Goal: Check status: Check status

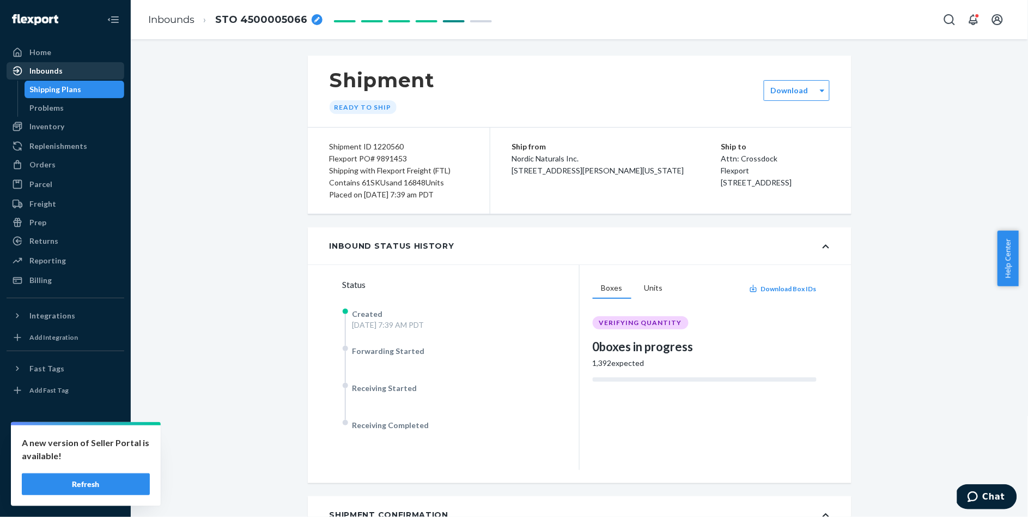
click at [52, 66] on div "Inbounds" at bounding box center [45, 70] width 33 height 11
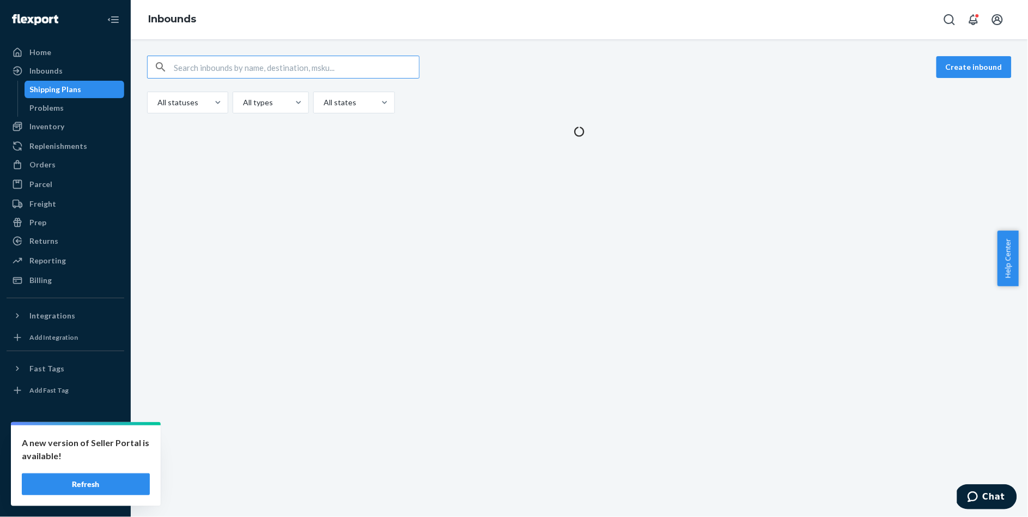
click at [245, 71] on input "text" at bounding box center [296, 67] width 245 height 22
type input "1407828"
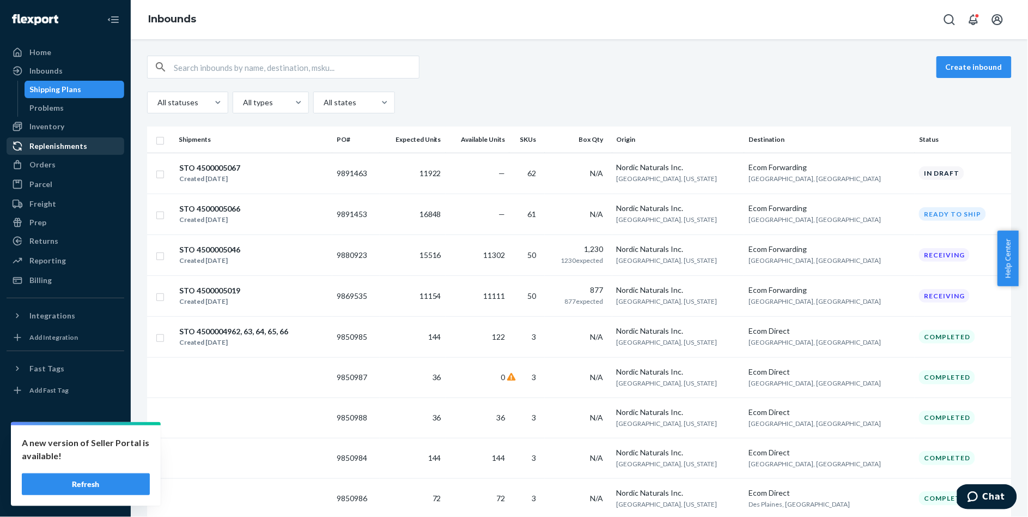
click at [74, 146] on div "Replenishments" at bounding box center [58, 146] width 58 height 11
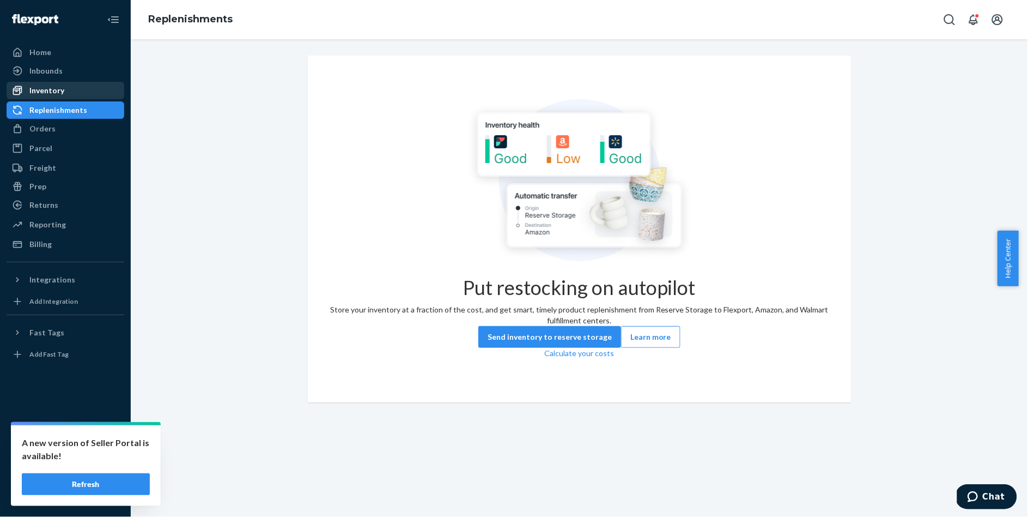
click at [60, 93] on div "Inventory" at bounding box center [46, 90] width 35 height 11
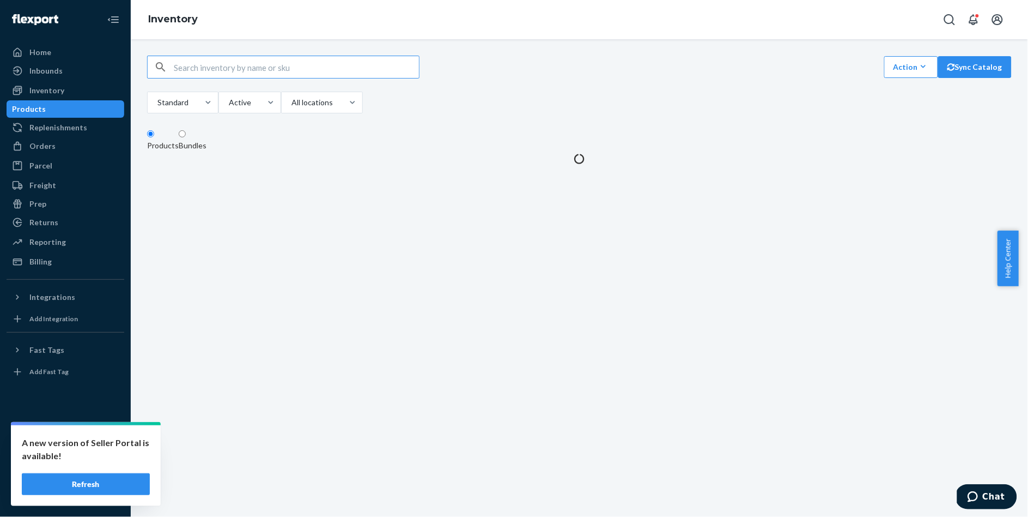
click at [225, 62] on input "text" at bounding box center [296, 67] width 245 height 22
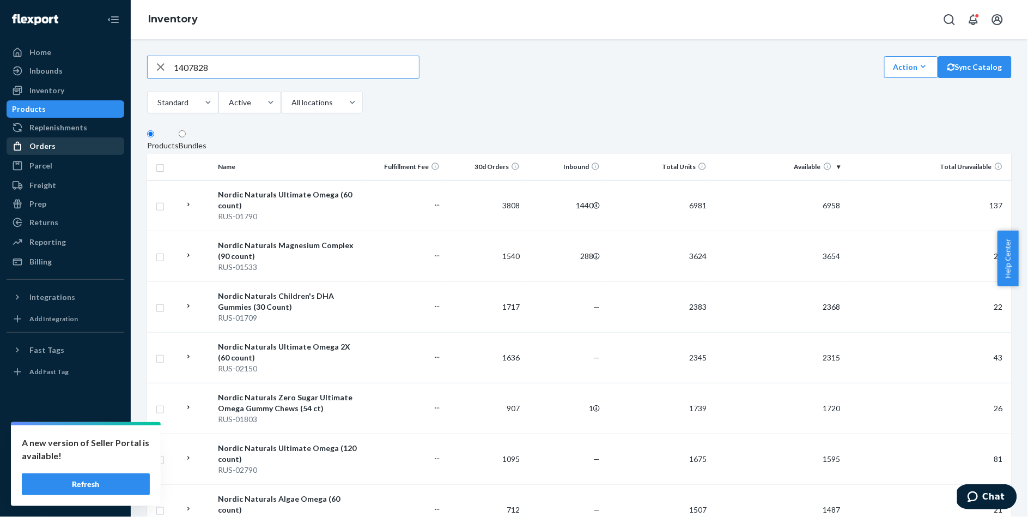
type input "1407828"
click at [57, 138] on div "Orders" at bounding box center [66, 145] width 116 height 15
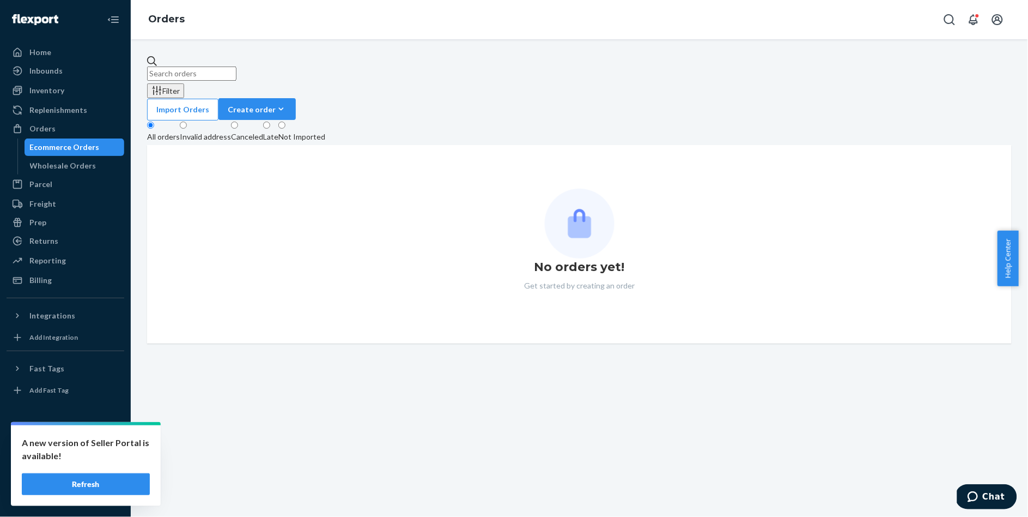
click at [234, 70] on input "text" at bounding box center [191, 73] width 89 height 14
paste input "1407828"
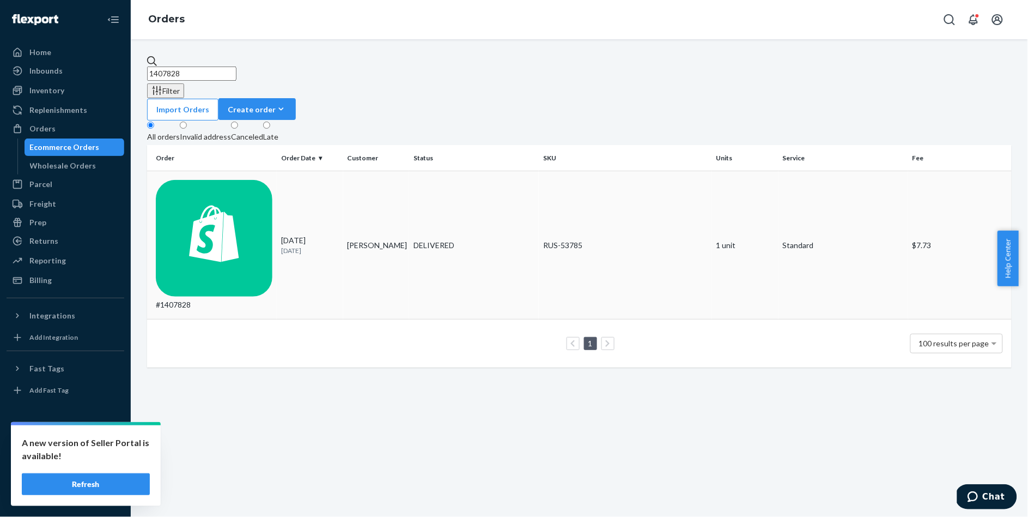
type input "1407828"
click at [234, 180] on div "#1407828" at bounding box center [214, 245] width 117 height 130
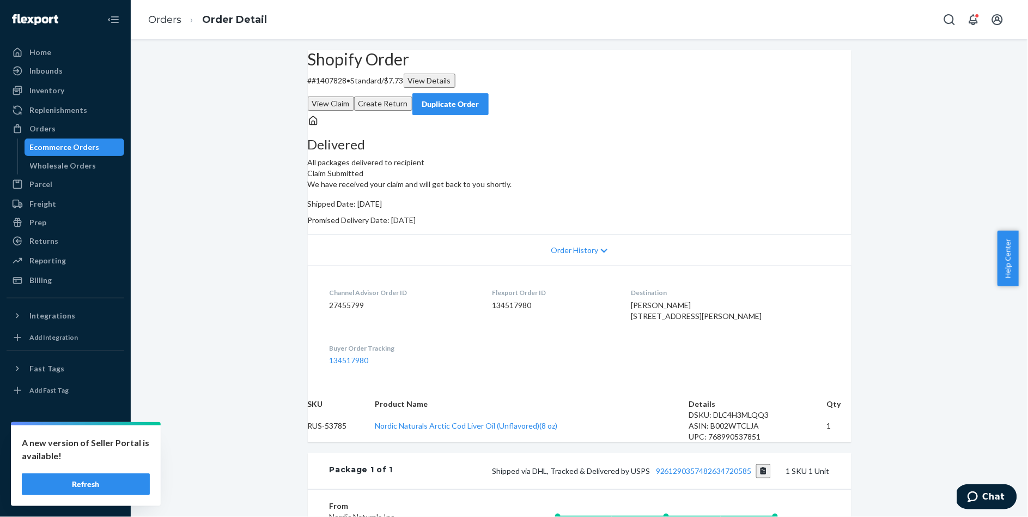
click at [236, 167] on div "Shopify Order # #1407828 • Standard / $7.73 View Details View Claim Create Retu…" at bounding box center [580, 378] width 898 height 657
click at [104, 482] on button "Refresh" at bounding box center [86, 484] width 128 height 22
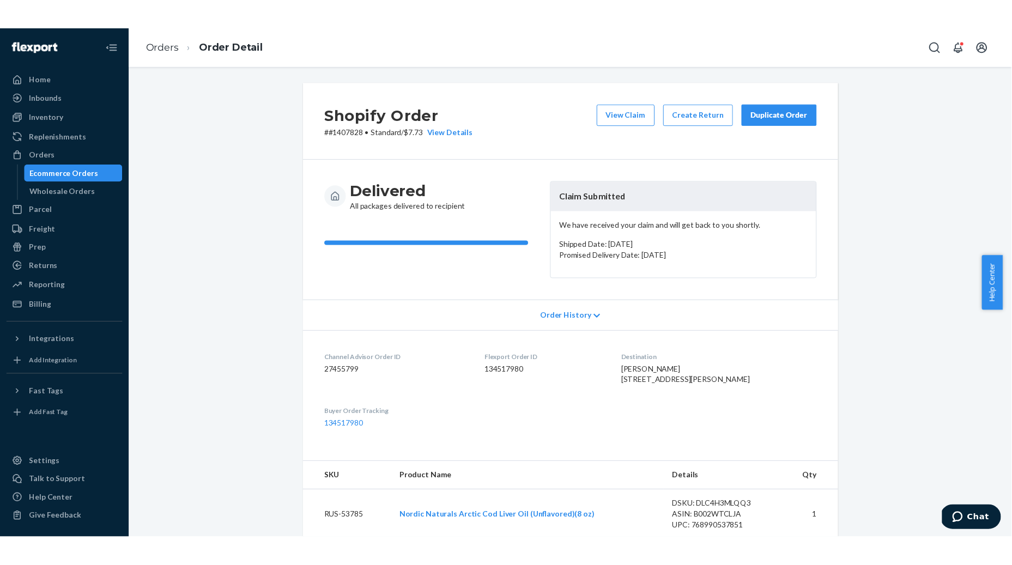
scroll to position [302, 0]
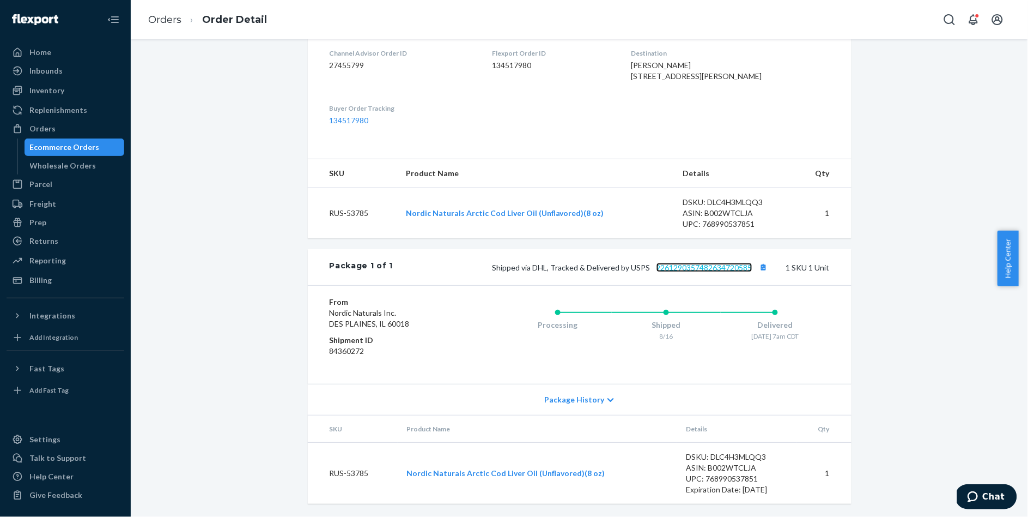
click at [679, 265] on link "9261290357482634720585" at bounding box center [705, 267] width 96 height 9
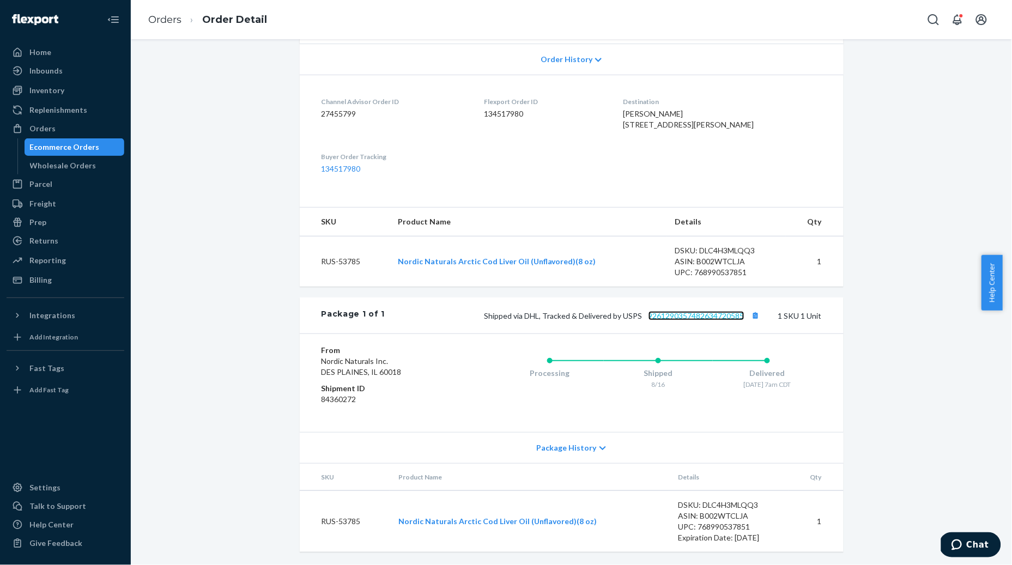
scroll to position [253, 0]
